Goal: Transaction & Acquisition: Purchase product/service

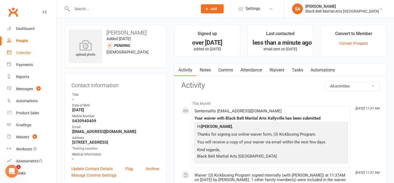
click at [23, 51] on div "Calendar" at bounding box center [23, 53] width 15 height 4
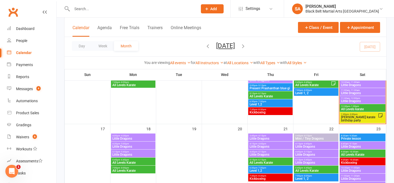
scroll to position [257, 0]
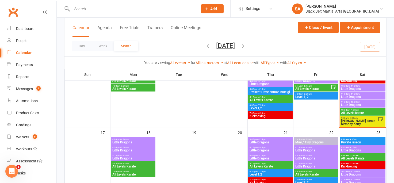
click at [346, 112] on span "All Levels karate" at bounding box center [363, 112] width 44 height 3
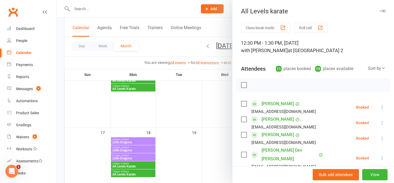
click at [243, 104] on label at bounding box center [243, 103] width 5 height 5
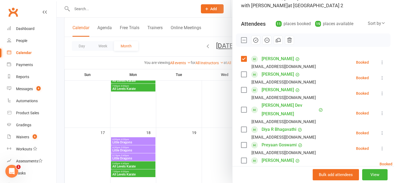
scroll to position [46, 0]
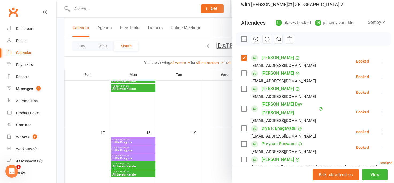
click at [242, 106] on label at bounding box center [243, 108] width 5 height 5
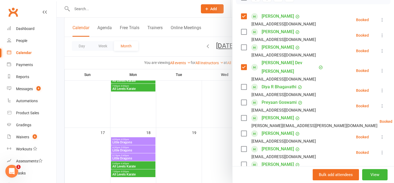
scroll to position [88, 0]
click at [242, 115] on label at bounding box center [243, 117] width 5 height 5
click at [244, 146] on label at bounding box center [243, 148] width 5 height 5
click at [244, 161] on label at bounding box center [243, 163] width 5 height 5
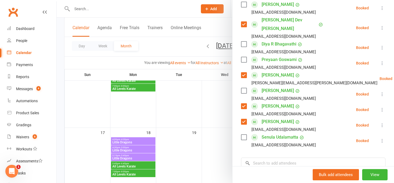
scroll to position [134, 0]
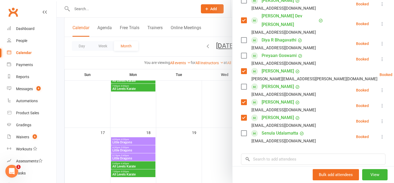
click at [244, 130] on label at bounding box center [243, 132] width 5 height 5
click at [273, 153] on input "search" at bounding box center [313, 158] width 144 height 11
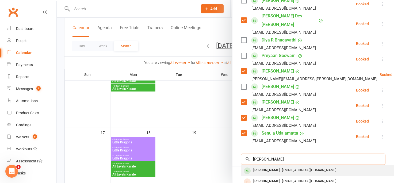
type input "marlee rose"
click at [272, 166] on div "Marlee Rose" at bounding box center [266, 170] width 31 height 8
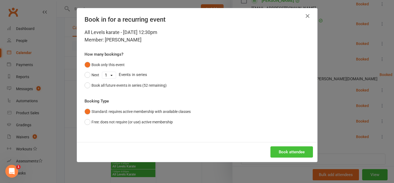
click at [279, 155] on button "Book attendee" at bounding box center [291, 151] width 43 height 11
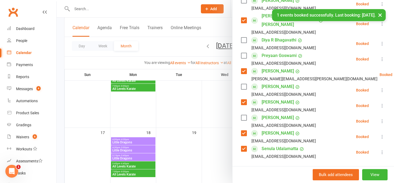
click at [244, 115] on label at bounding box center [243, 117] width 5 height 5
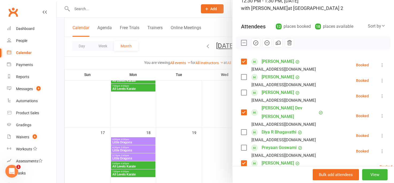
scroll to position [35, 0]
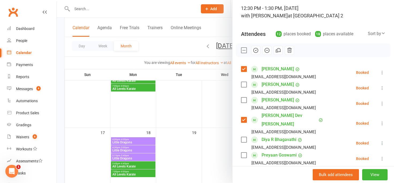
click at [254, 50] on icon "button" at bounding box center [256, 50] width 6 height 6
click at [224, 102] on div at bounding box center [225, 91] width 337 height 183
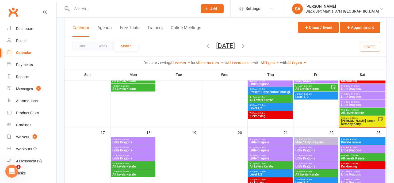
click at [348, 103] on span "Little Dragons" at bounding box center [363, 104] width 44 height 3
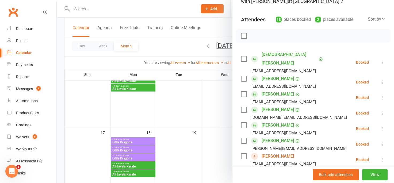
scroll to position [50, 0]
click at [244, 91] on label at bounding box center [243, 93] width 5 height 5
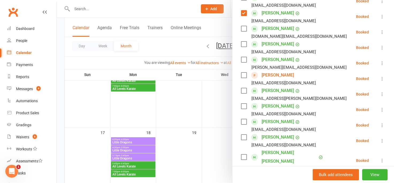
scroll to position [133, 0]
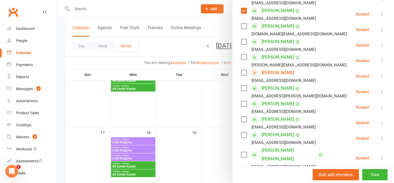
click at [245, 101] on label at bounding box center [243, 103] width 5 height 5
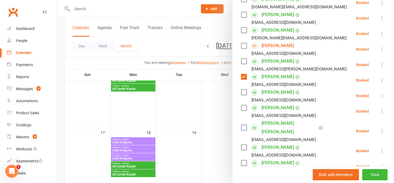
scroll to position [160, 0]
click at [244, 125] on label at bounding box center [243, 127] width 5 height 5
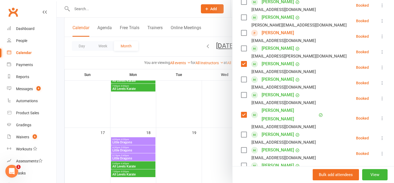
scroll to position [177, 0]
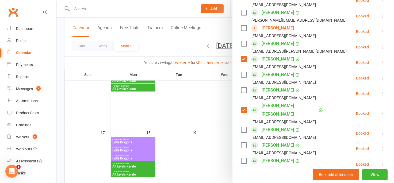
click at [244, 158] on label at bounding box center [243, 160] width 5 height 5
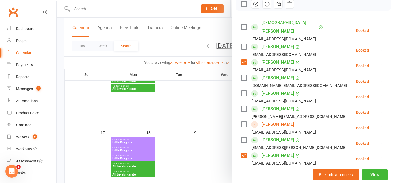
scroll to position [79, 0]
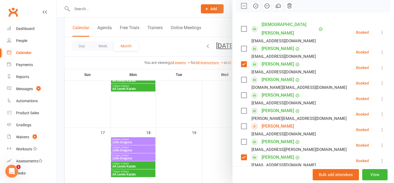
click at [243, 46] on label at bounding box center [243, 48] width 5 height 5
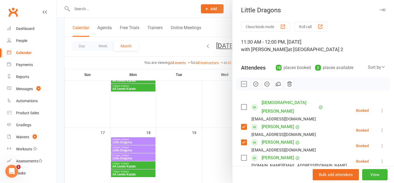
scroll to position [0, 0]
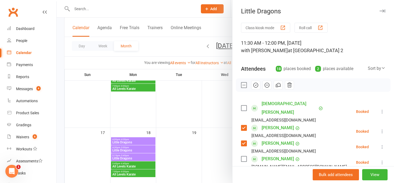
click at [256, 87] on icon "button" at bounding box center [256, 85] width 6 height 6
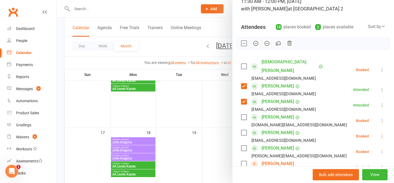
scroll to position [43, 0]
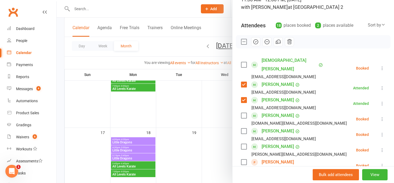
click at [243, 128] on label at bounding box center [243, 130] width 5 height 5
click at [255, 42] on icon "button" at bounding box center [255, 42] width 1 height 1
click at [245, 62] on label at bounding box center [243, 64] width 5 height 5
click at [254, 40] on icon "button" at bounding box center [255, 42] width 5 height 5
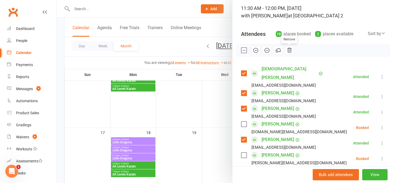
scroll to position [34, 0]
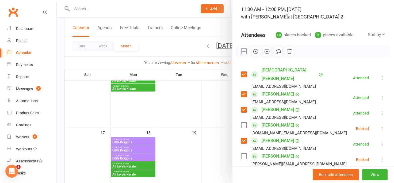
click at [207, 6] on div at bounding box center [225, 91] width 337 height 183
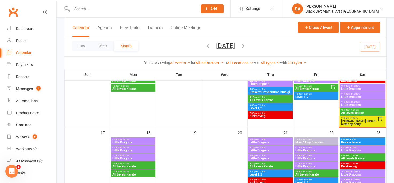
click at [352, 102] on span "- 12:00pm" at bounding box center [355, 102] width 10 height 2
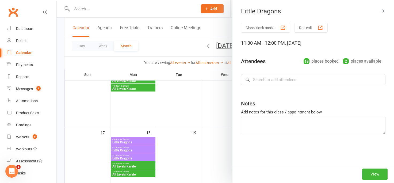
click at [213, 105] on div at bounding box center [225, 91] width 337 height 183
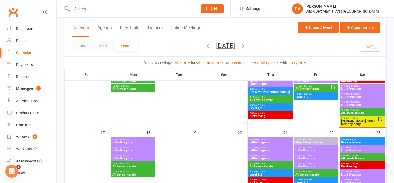
click at [354, 104] on span "Little Dragons" at bounding box center [363, 104] width 44 height 3
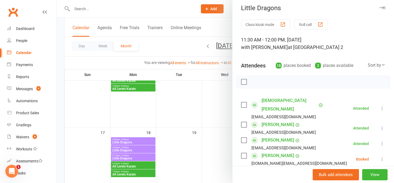
scroll to position [4, 0]
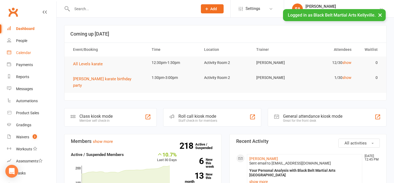
click at [23, 53] on div "Calendar" at bounding box center [23, 53] width 15 height 4
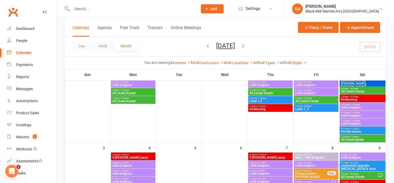
scroll to position [59, 0]
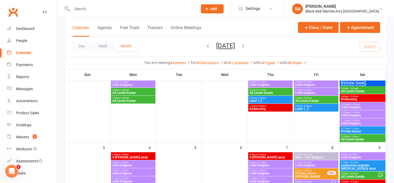
click at [352, 122] on span "Little Dragons" at bounding box center [363, 123] width 44 height 3
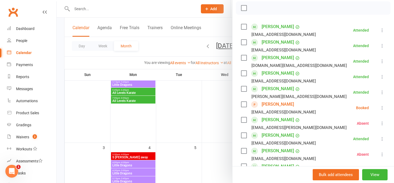
scroll to position [77, 0]
click at [221, 125] on div at bounding box center [225, 91] width 337 height 183
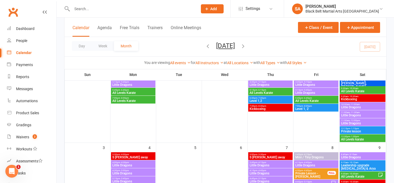
click at [349, 113] on span "11:00am - 11:30am" at bounding box center [363, 112] width 44 height 2
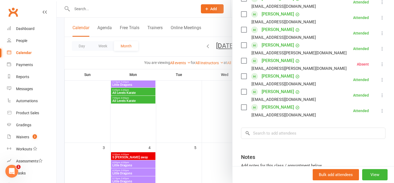
scroll to position [161, 0]
click at [223, 113] on div at bounding box center [225, 91] width 337 height 183
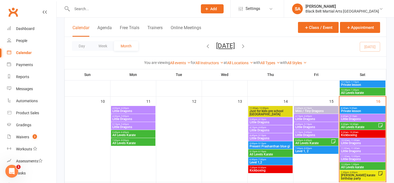
scroll to position [212, 0]
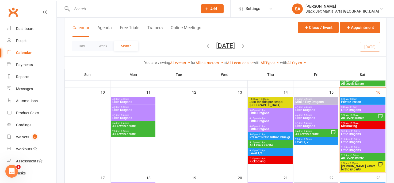
click at [348, 142] on span "Little Dragons" at bounding box center [363, 141] width 44 height 3
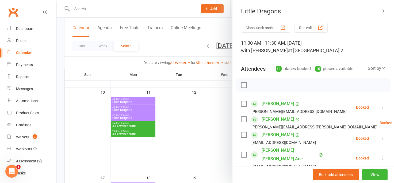
click at [243, 152] on label at bounding box center [243, 154] width 5 height 5
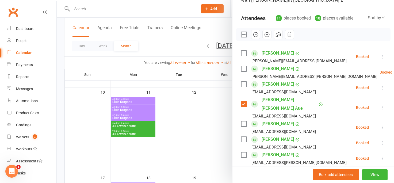
scroll to position [55, 0]
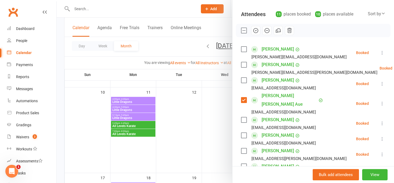
click at [243, 133] on label at bounding box center [243, 135] width 5 height 5
click at [243, 65] on label at bounding box center [243, 64] width 5 height 5
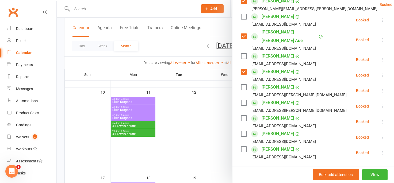
scroll to position [119, 0]
click at [244, 115] on label at bounding box center [243, 117] width 5 height 5
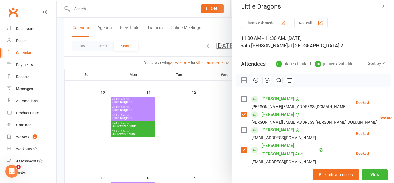
scroll to position [0, 0]
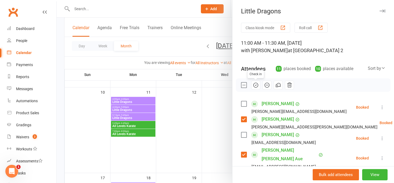
click at [255, 84] on icon "button" at bounding box center [256, 85] width 6 height 6
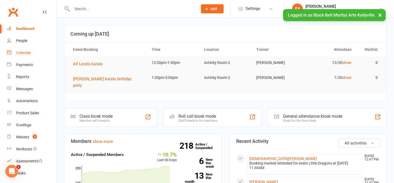
click at [24, 51] on div "Calendar" at bounding box center [23, 53] width 15 height 4
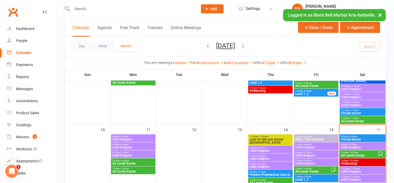
scroll to position [175, 0]
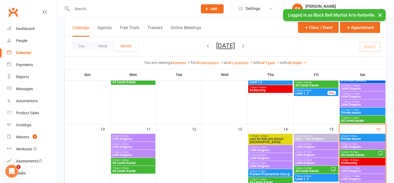
click at [347, 146] on span "Little Dragons" at bounding box center [363, 146] width 44 height 3
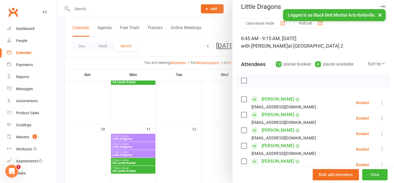
scroll to position [7, 0]
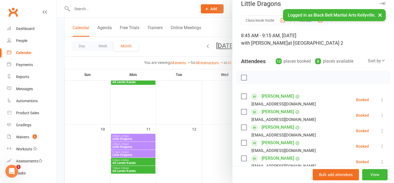
click at [245, 110] on label at bounding box center [243, 111] width 5 height 5
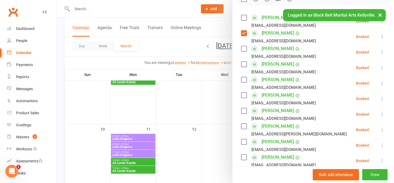
scroll to position [86, 0]
click at [243, 125] on label at bounding box center [243, 125] width 5 height 5
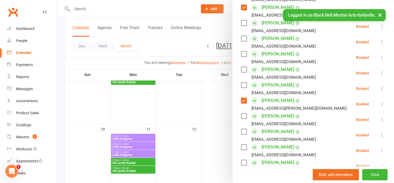
scroll to position [113, 0]
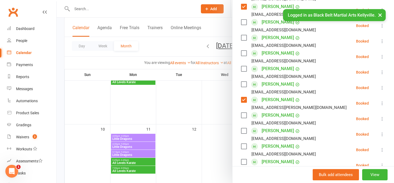
click at [245, 115] on label at bounding box center [243, 115] width 5 height 5
click at [243, 130] on label at bounding box center [243, 130] width 5 height 5
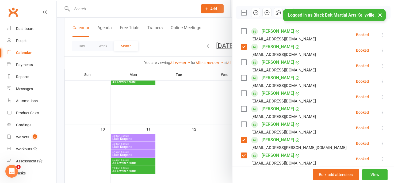
scroll to position [72, 0]
click at [245, 79] on label at bounding box center [243, 78] width 5 height 5
click at [243, 94] on label at bounding box center [243, 93] width 5 height 5
click at [243, 32] on label at bounding box center [243, 31] width 5 height 5
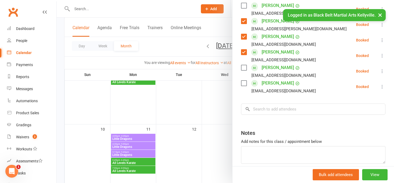
scroll to position [195, 0]
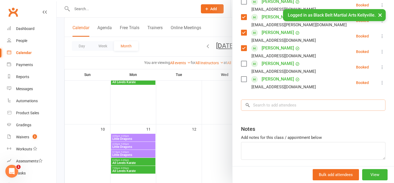
click at [264, 106] on input "search" at bounding box center [313, 104] width 144 height 11
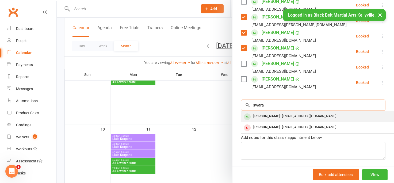
type input "swara"
click at [266, 117] on div "[PERSON_NAME]" at bounding box center [266, 116] width 31 height 8
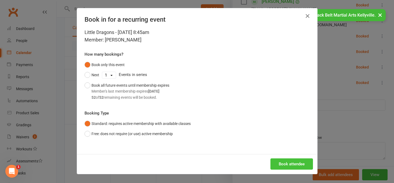
click at [281, 163] on button "Book attendee" at bounding box center [291, 163] width 43 height 11
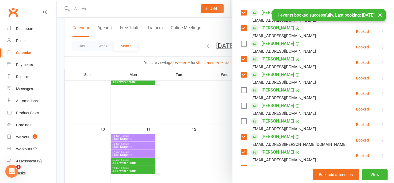
scroll to position [97, 0]
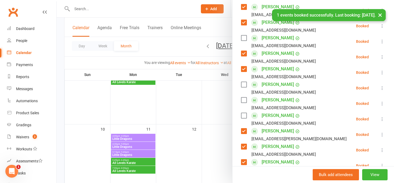
click at [245, 115] on label at bounding box center [243, 115] width 5 height 5
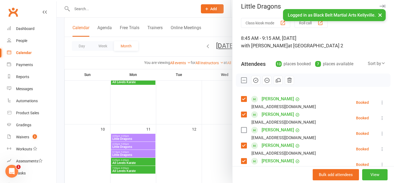
scroll to position [0, 0]
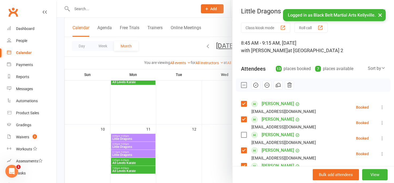
click at [256, 82] on icon "button" at bounding box center [256, 85] width 6 height 6
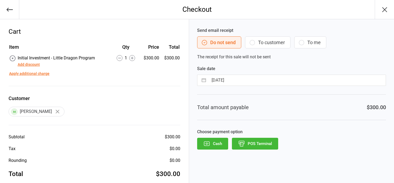
click at [36, 64] on button "Add discount" at bounding box center [29, 65] width 22 height 6
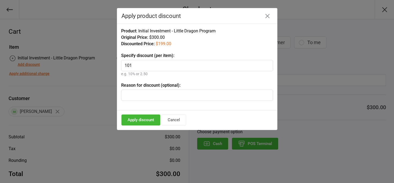
type input "101"
click at [135, 120] on button "Apply discount" at bounding box center [140, 119] width 39 height 11
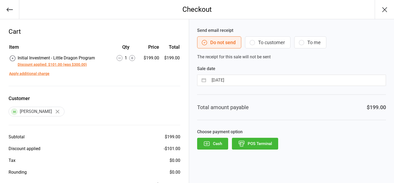
scroll to position [20, 0]
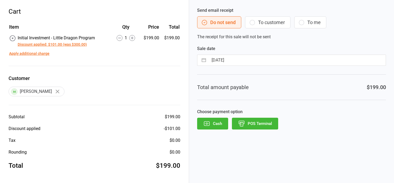
click at [250, 124] on button "POS Terminal" at bounding box center [255, 124] width 46 height 12
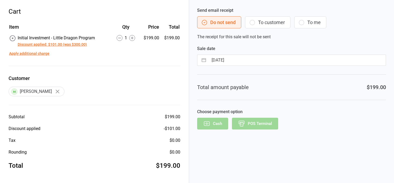
scroll to position [11, 0]
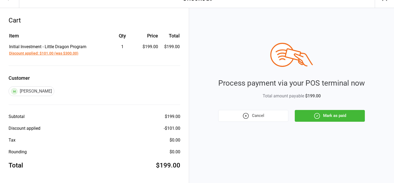
click at [335, 115] on button "Mark as paid" at bounding box center [330, 116] width 70 height 12
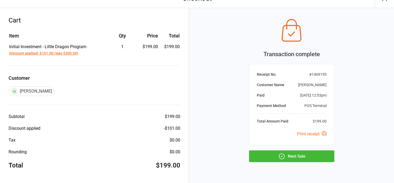
click at [289, 158] on button "Next Sale" at bounding box center [291, 156] width 85 height 12
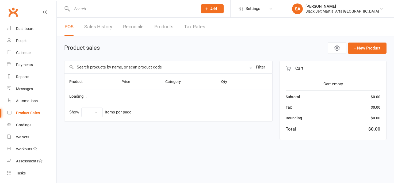
select select "10"
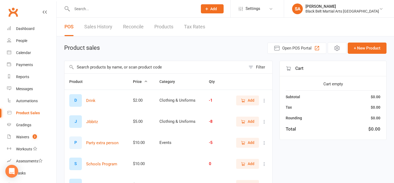
click at [85, 64] on input "text" at bounding box center [154, 67] width 181 height 12
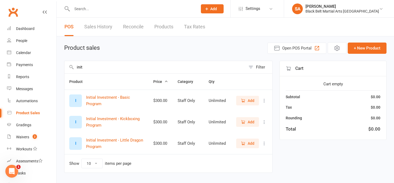
type input "init"
click at [247, 143] on span "Add" at bounding box center [248, 143] width 14 height 6
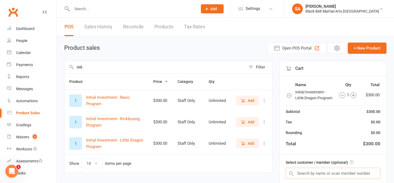
click at [310, 174] on input "text" at bounding box center [333, 173] width 95 height 11
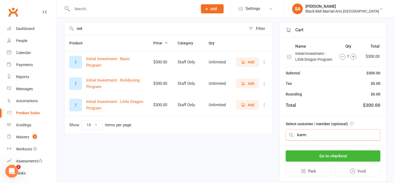
scroll to position [39, 0]
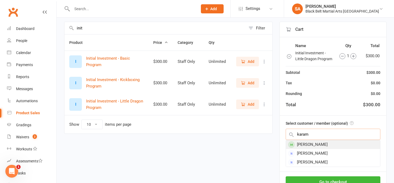
type input "karam"
click at [317, 145] on div "[PERSON_NAME]" at bounding box center [333, 144] width 94 height 9
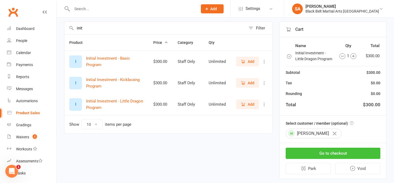
click at [319, 154] on button "Go to checkout" at bounding box center [333, 153] width 95 height 11
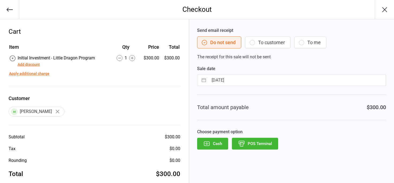
click at [37, 66] on button "Add discount" at bounding box center [29, 65] width 22 height 6
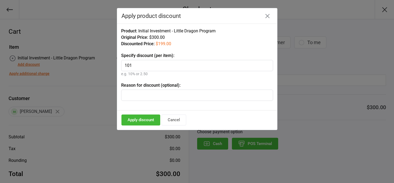
type input "101"
click at [133, 121] on button "Apply discount" at bounding box center [140, 119] width 39 height 11
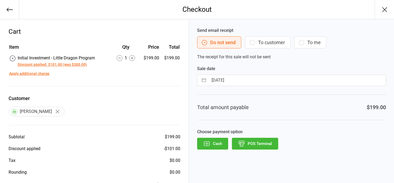
click at [252, 143] on button "POS Terminal" at bounding box center [255, 144] width 46 height 12
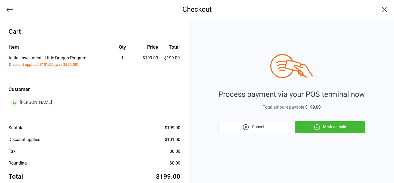
click at [318, 129] on icon "button" at bounding box center [316, 126] width 5 height 5
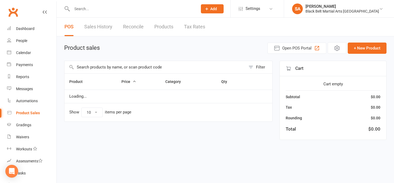
click at [91, 67] on input "text" at bounding box center [154, 67] width 181 height 12
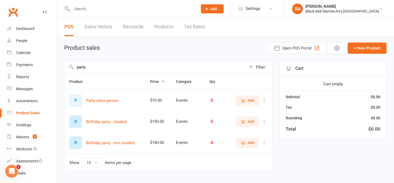
type input "party"
click at [244, 143] on icon "button" at bounding box center [243, 142] width 3 height 3
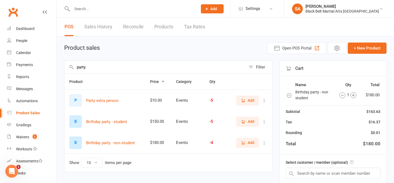
click at [247, 101] on span "Add" at bounding box center [248, 100] width 14 height 6
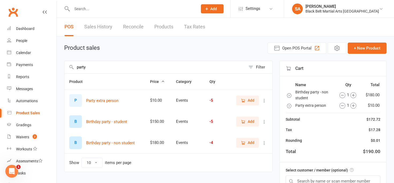
click at [247, 101] on span "Add" at bounding box center [248, 100] width 14 height 6
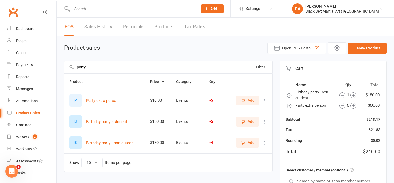
click at [247, 101] on span "Add" at bounding box center [248, 100] width 14 height 6
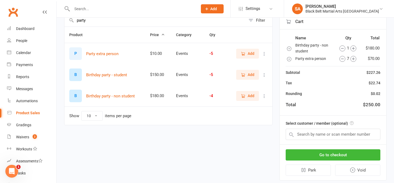
scroll to position [48, 0]
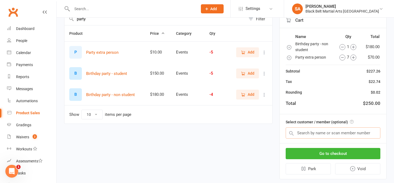
click at [308, 134] on input "text" at bounding box center [333, 132] width 95 height 11
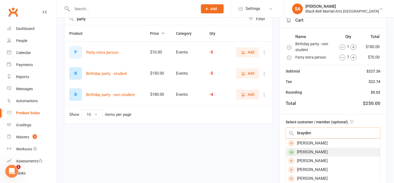
type input "brayden"
click at [309, 154] on div "[PERSON_NAME]" at bounding box center [333, 152] width 94 height 9
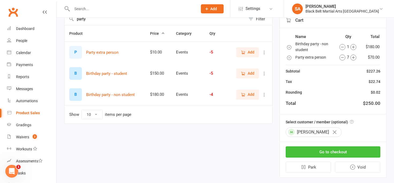
click at [322, 155] on button "Go to checkout" at bounding box center [333, 151] width 95 height 11
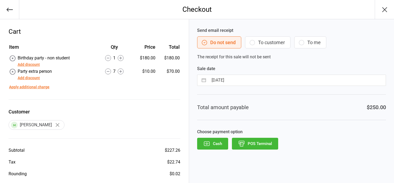
click at [254, 145] on button "POS Terminal" at bounding box center [255, 144] width 46 height 12
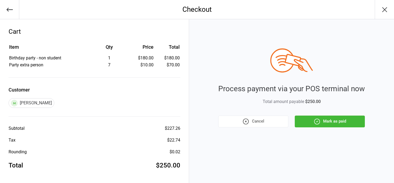
click at [335, 123] on button "Mark as paid" at bounding box center [330, 122] width 70 height 12
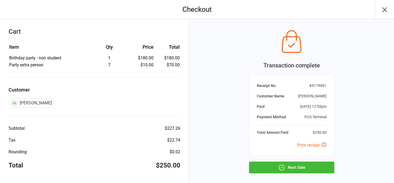
click at [295, 166] on button "Next Sale" at bounding box center [291, 168] width 85 height 12
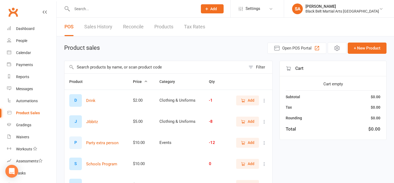
click at [83, 68] on input "text" at bounding box center [154, 67] width 181 height 12
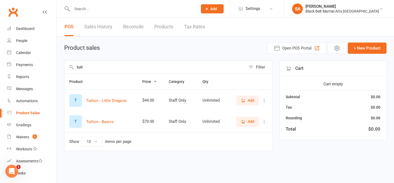
type input "tuit"
click at [247, 121] on span "Add" at bounding box center [248, 121] width 14 height 6
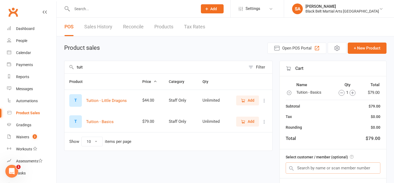
click at [306, 166] on input "text" at bounding box center [333, 167] width 95 height 11
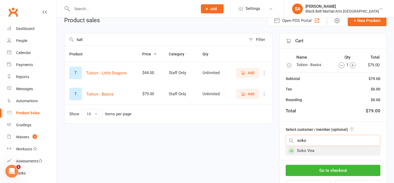
scroll to position [28, 0]
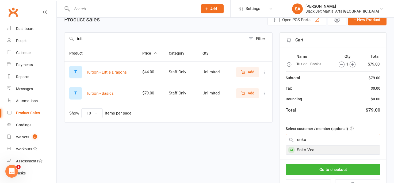
type input "soko"
click at [310, 150] on div "Soko Vea" at bounding box center [333, 149] width 94 height 9
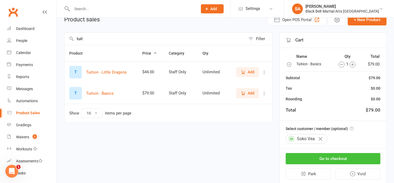
click at [321, 157] on button "Go to checkout" at bounding box center [333, 158] width 95 height 11
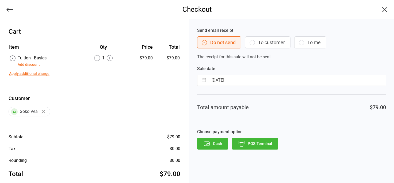
click at [35, 74] on button "Apply additional charge" at bounding box center [29, 74] width 40 height 6
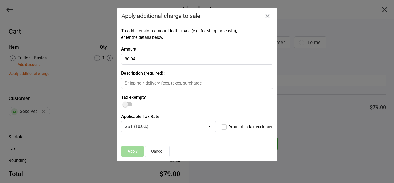
type input "30.04"
click at [163, 86] on input "text" at bounding box center [197, 83] width 152 height 11
type input "extra"
click at [136, 152] on button "Apply" at bounding box center [132, 151] width 22 height 11
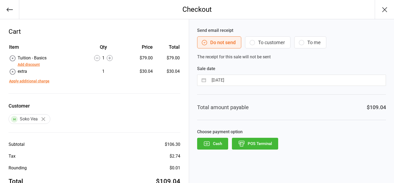
scroll to position [16, 0]
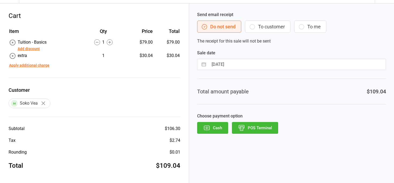
click at [257, 130] on button "POS Terminal" at bounding box center [255, 128] width 46 height 12
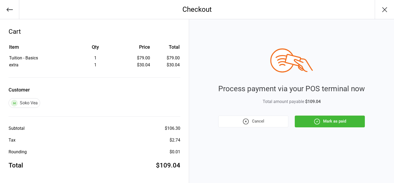
scroll to position [0, 0]
click at [337, 121] on button "Mark as paid" at bounding box center [330, 122] width 70 height 12
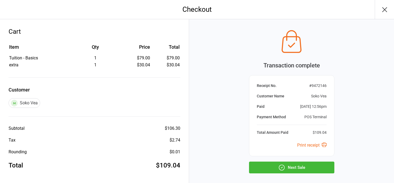
click at [294, 169] on button "Next Sale" at bounding box center [291, 168] width 85 height 12
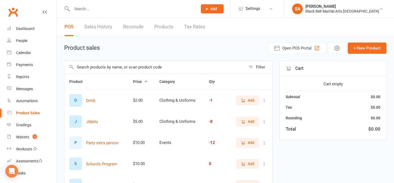
click at [87, 67] on input "text" at bounding box center [154, 67] width 181 height 12
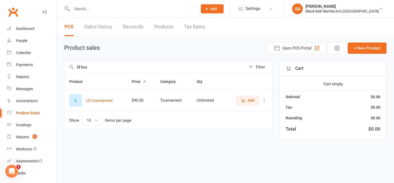
type input "ld tou"
click at [245, 101] on icon "button" at bounding box center [243, 100] width 5 height 5
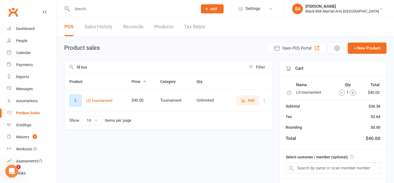
click at [354, 92] on icon "button" at bounding box center [353, 93] width 6 height 6
click at [321, 170] on input "text" at bounding box center [333, 167] width 95 height 11
type input "[PERSON_NAME]"
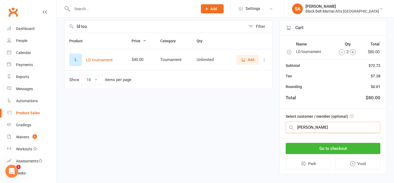
scroll to position [42, 0]
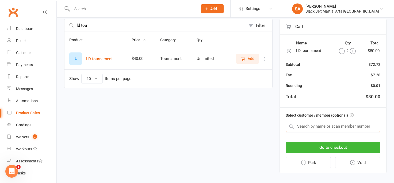
click at [313, 129] on input "text" at bounding box center [333, 126] width 95 height 11
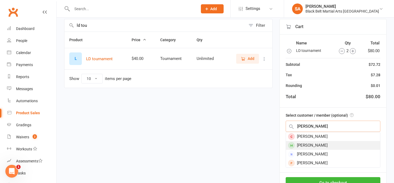
type input "[PERSON_NAME]"
click at [314, 147] on div "[PERSON_NAME]" at bounding box center [333, 145] width 94 height 9
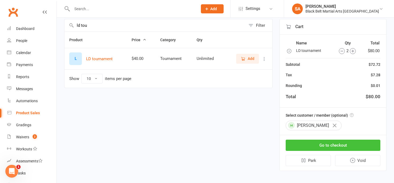
click at [313, 147] on button "Go to checkout" at bounding box center [333, 145] width 95 height 11
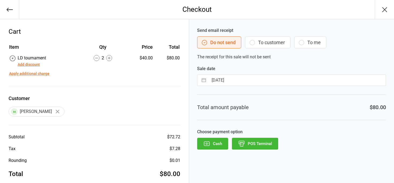
click at [261, 145] on button "POS Terminal" at bounding box center [255, 144] width 46 height 12
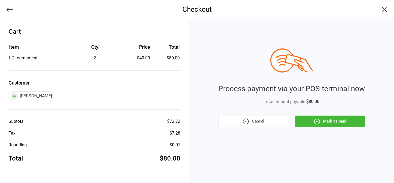
click at [336, 119] on button "Mark as paid" at bounding box center [330, 122] width 70 height 12
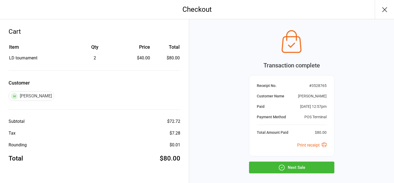
click at [300, 169] on button "Next Sale" at bounding box center [291, 168] width 85 height 12
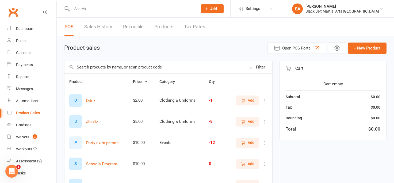
click at [83, 69] on input "text" at bounding box center [154, 67] width 181 height 12
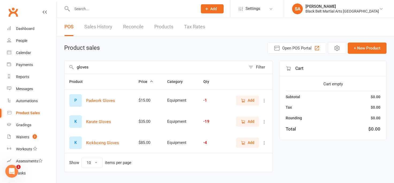
type input "gloves"
click at [248, 122] on span "Add" at bounding box center [251, 121] width 7 height 6
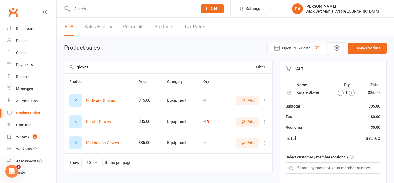
click at [352, 93] on icon "button" at bounding box center [351, 92] width 3 height 3
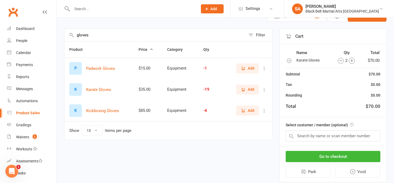
scroll to position [33, 0]
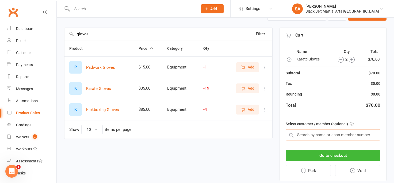
click at [303, 134] on input "text" at bounding box center [333, 134] width 95 height 11
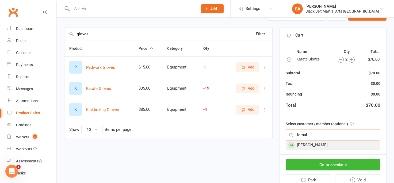
type input "lemul"
click at [305, 147] on div "Lemuel Frank Liebenberg" at bounding box center [333, 145] width 94 height 9
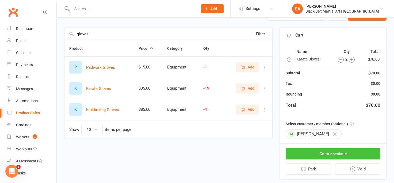
click at [318, 156] on button "Go to checkout" at bounding box center [333, 153] width 95 height 11
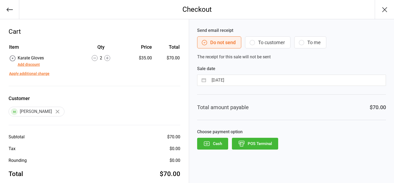
click at [260, 143] on button "POS Terminal" at bounding box center [255, 144] width 46 height 12
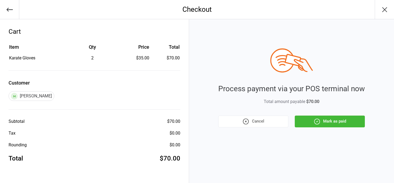
click at [333, 122] on button "Mark as paid" at bounding box center [330, 122] width 70 height 12
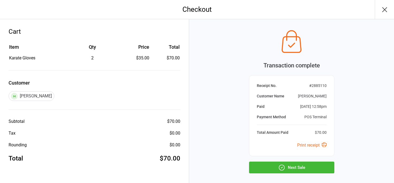
click at [291, 173] on button "Next Sale" at bounding box center [291, 168] width 85 height 12
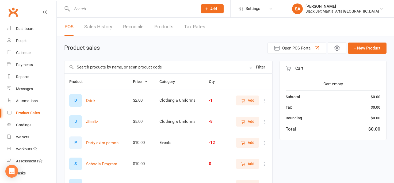
click at [85, 67] on input "text" at bounding box center [154, 67] width 181 height 12
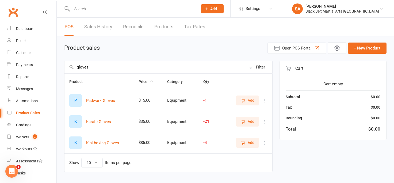
type input "gloves"
click at [247, 124] on span "Add" at bounding box center [248, 121] width 14 height 6
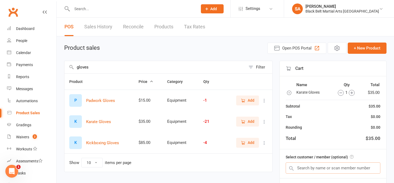
click at [298, 167] on input "text" at bounding box center [333, 167] width 95 height 11
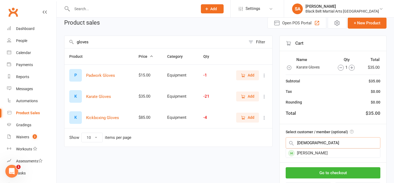
scroll to position [29, 0]
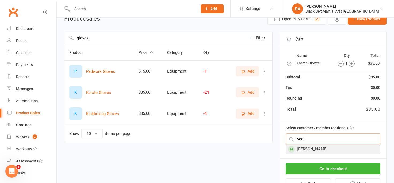
type input "vedi"
click at [314, 149] on div "[PERSON_NAME]" at bounding box center [333, 149] width 94 height 9
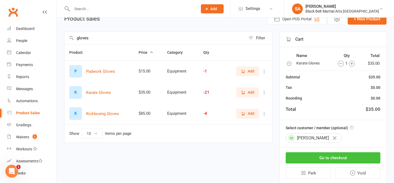
click at [325, 158] on button "Go to checkout" at bounding box center [333, 157] width 95 height 11
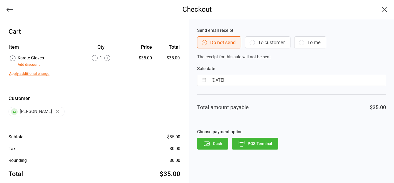
click at [255, 140] on button "POS Terminal" at bounding box center [255, 144] width 46 height 12
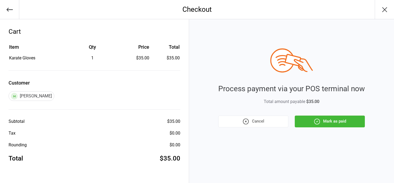
click at [343, 126] on button "Mark as paid" at bounding box center [330, 122] width 70 height 12
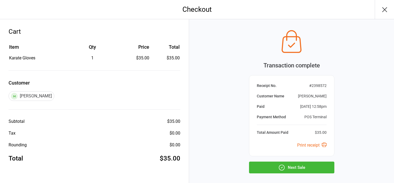
click at [295, 168] on button "Next Sale" at bounding box center [291, 168] width 85 height 12
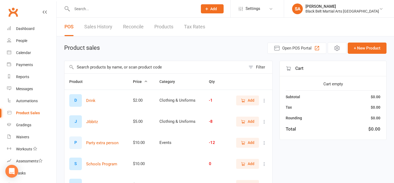
click at [90, 64] on input "text" at bounding box center [154, 67] width 181 height 12
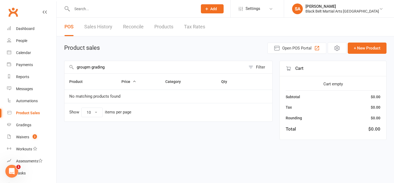
click at [90, 68] on input "groupm grading" at bounding box center [154, 67] width 181 height 12
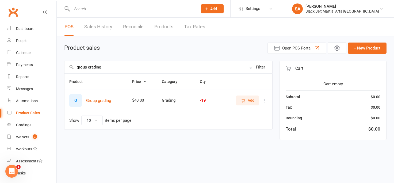
type input "group grading"
click at [249, 101] on span "Add" at bounding box center [251, 100] width 7 height 6
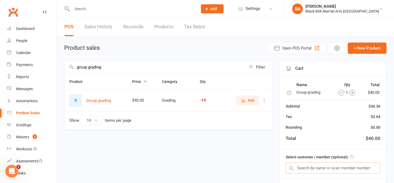
click at [320, 168] on input "text" at bounding box center [333, 167] width 95 height 11
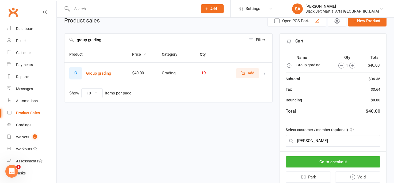
scroll to position [33, 0]
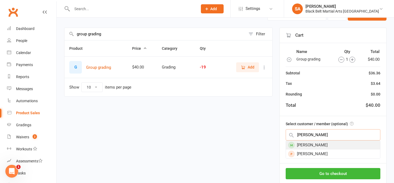
type input "[PERSON_NAME]"
click at [317, 144] on div "[PERSON_NAME]" at bounding box center [333, 145] width 94 height 9
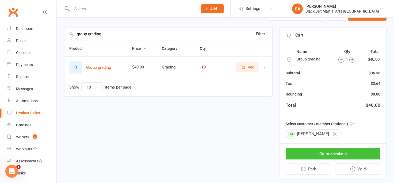
click at [327, 153] on button "Go to checkout" at bounding box center [333, 153] width 95 height 11
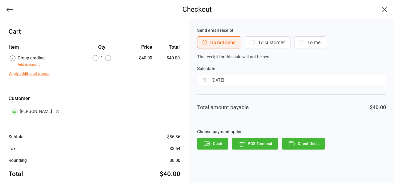
click at [257, 144] on button "POS Terminal" at bounding box center [255, 144] width 46 height 12
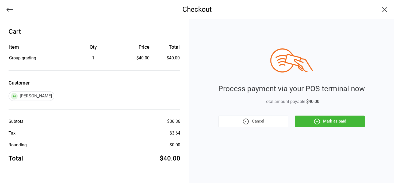
click at [384, 11] on icon "button" at bounding box center [384, 9] width 9 height 9
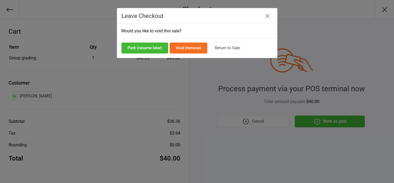
click at [265, 15] on icon "button" at bounding box center [267, 16] width 4 height 4
